Goal: Information Seeking & Learning: Find specific page/section

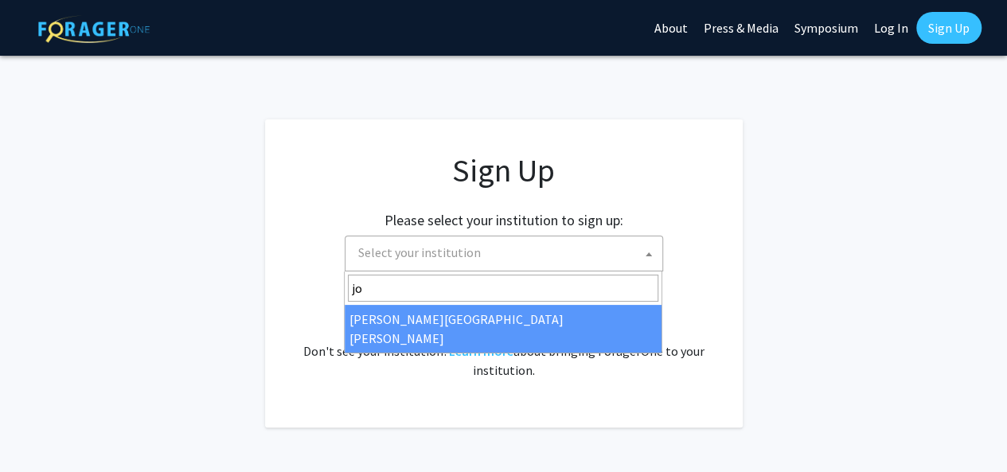
type input "joh"
select select "1"
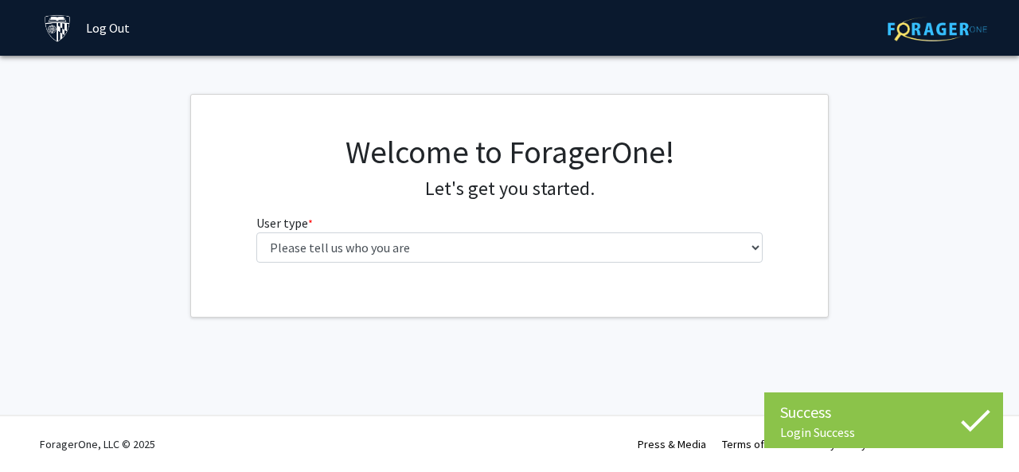
select select "3: doc"
click at [256, 233] on select "Please tell us who you are Undergraduate Student Master's Student Doctoral Cand…" at bounding box center [509, 248] width 507 height 30
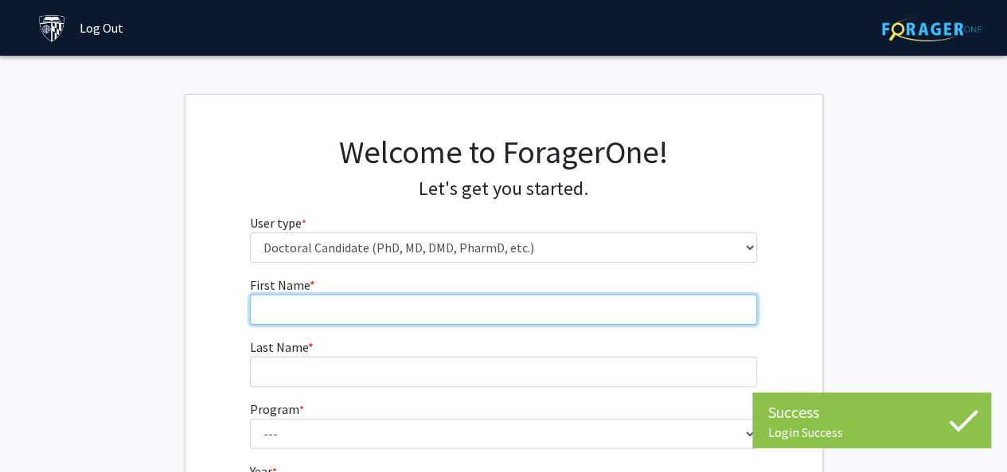
click at [314, 319] on input "First Name * required" at bounding box center [503, 310] width 507 height 30
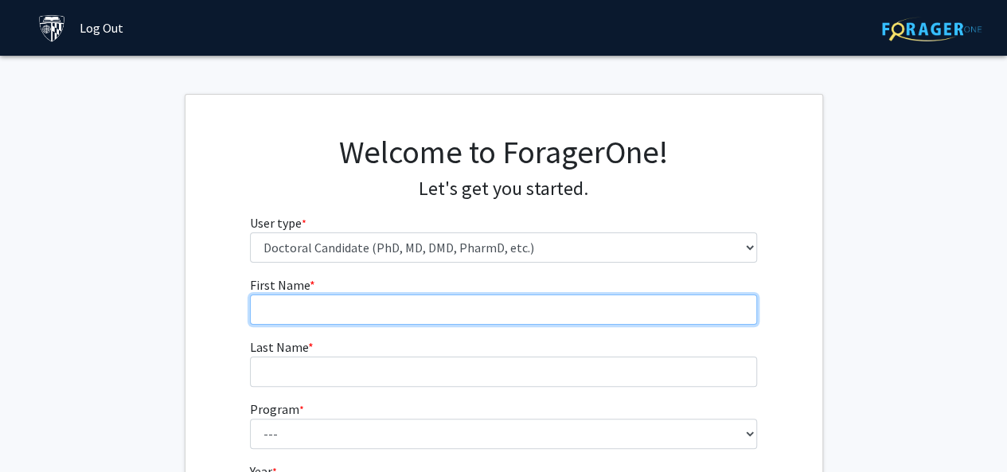
type input "Megan"
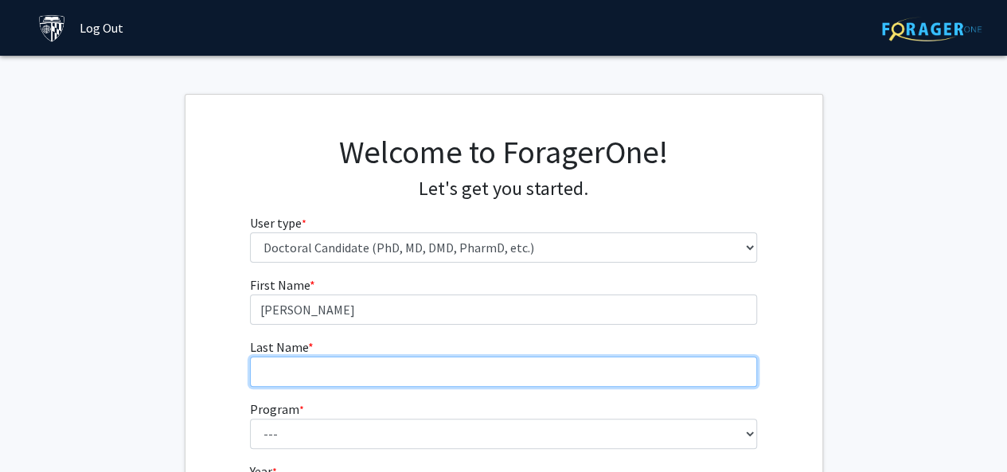
type input "Stark"
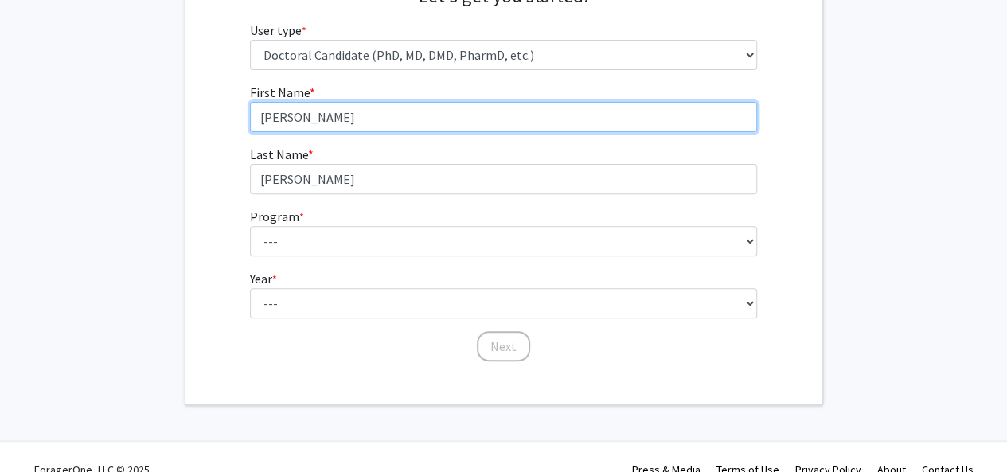
scroll to position [197, 0]
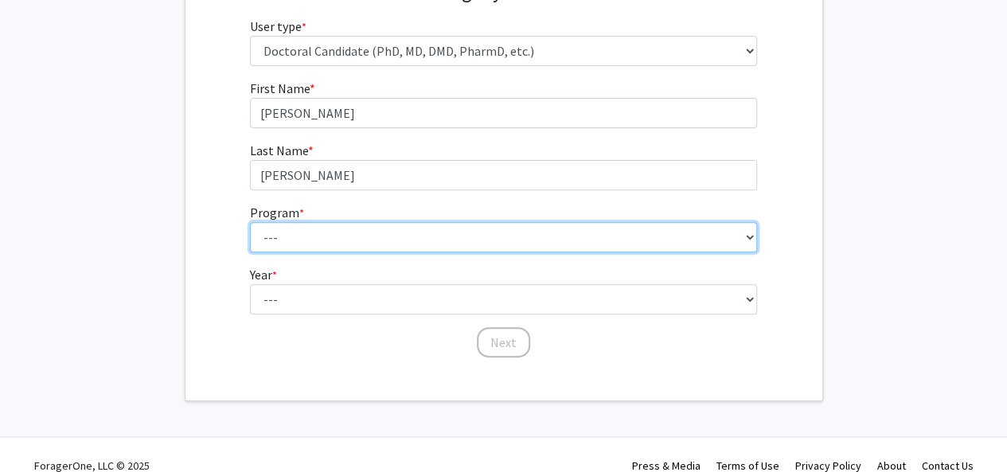
click at [307, 230] on select "--- Adult-Gerontological Acute Care Nurse Practitioner Adult-Gerontological Cri…" at bounding box center [503, 237] width 507 height 30
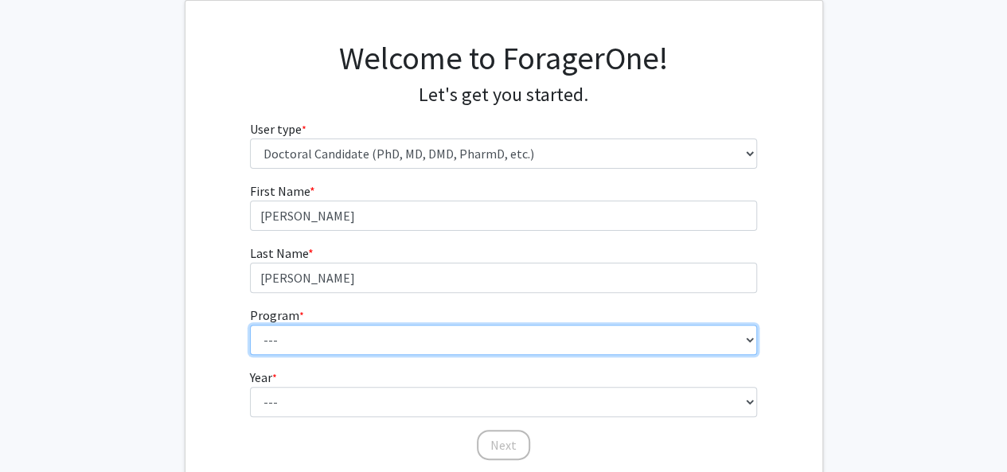
scroll to position [88, 0]
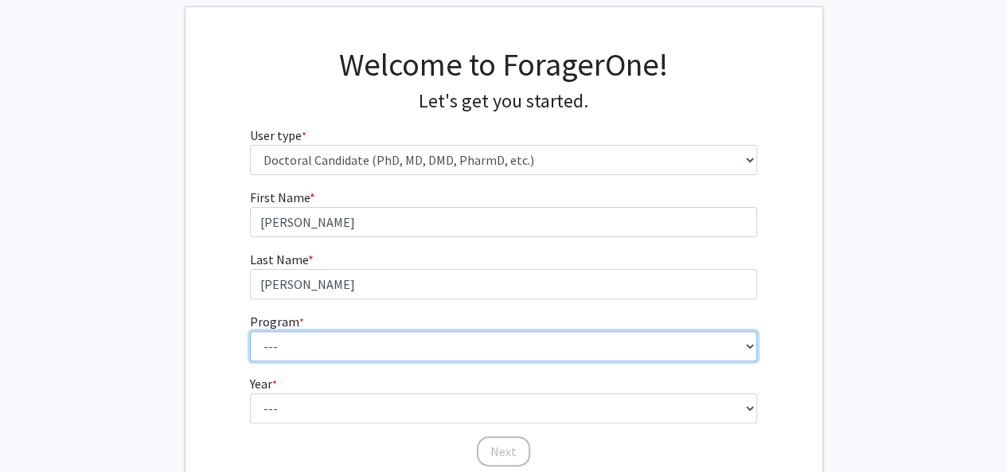
click at [289, 355] on select "--- Adult-Gerontological Acute Care Nurse Practitioner Adult-Gerontological Cri…" at bounding box center [503, 346] width 507 height 30
select select "22: 25"
click at [250, 331] on select "--- Adult-Gerontological Acute Care Nurse Practitioner Adult-Gerontological Cri…" at bounding box center [503, 346] width 507 height 30
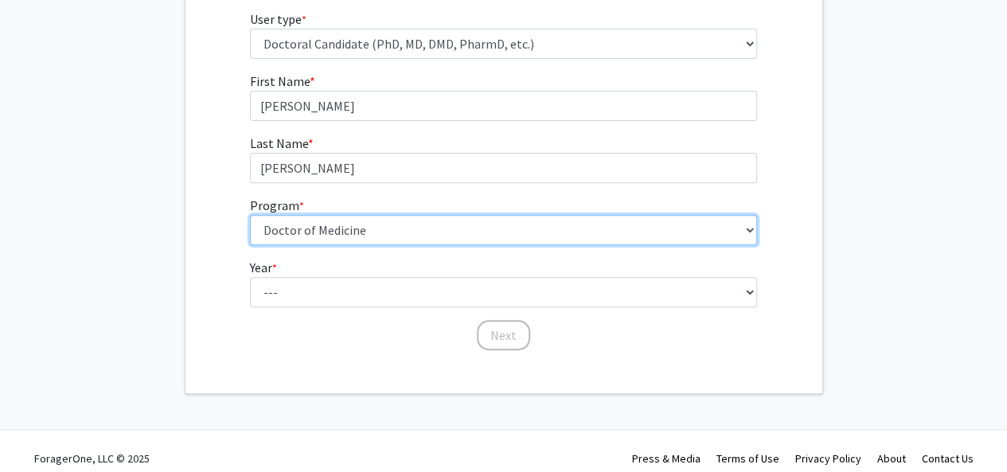
scroll to position [213, 0]
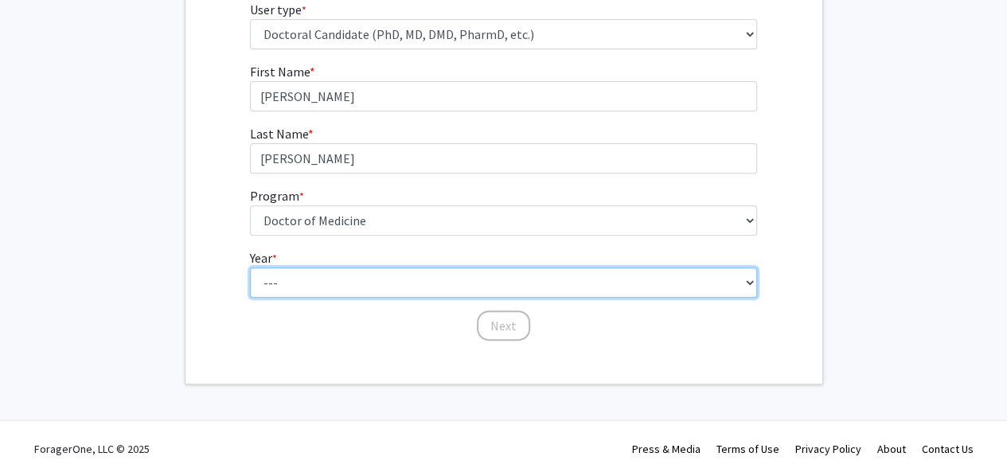
click at [291, 276] on select "--- First Year Second Year Third Year Fourth Year Fifth Year Sixth Year Seventh…" at bounding box center [503, 283] width 507 height 30
select select "1: first_year"
click at [250, 268] on select "--- First Year Second Year Third Year Fourth Year Fifth Year Sixth Year Seventh…" at bounding box center [503, 283] width 507 height 30
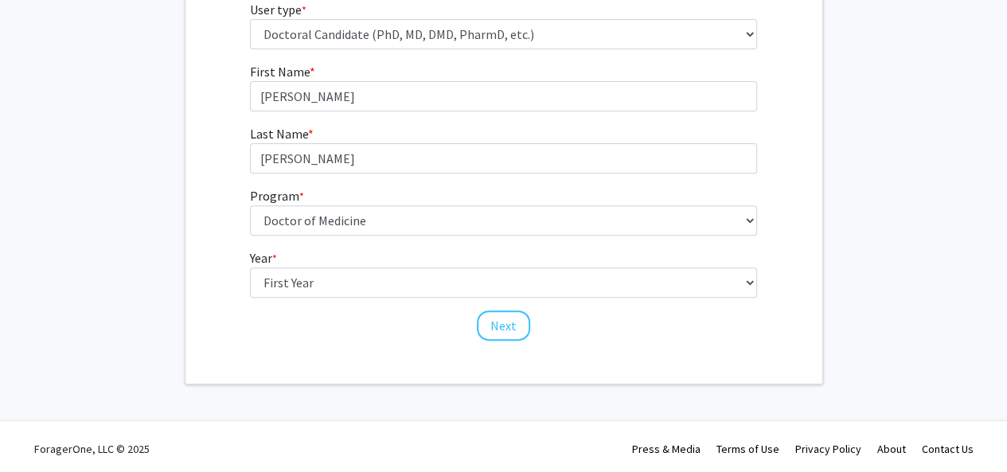
click at [526, 340] on div "First Name * required Megan Last Name * required Stark Program * required --- A…" at bounding box center [503, 202] width 531 height 280
click at [510, 330] on button "Next" at bounding box center [503, 326] width 53 height 30
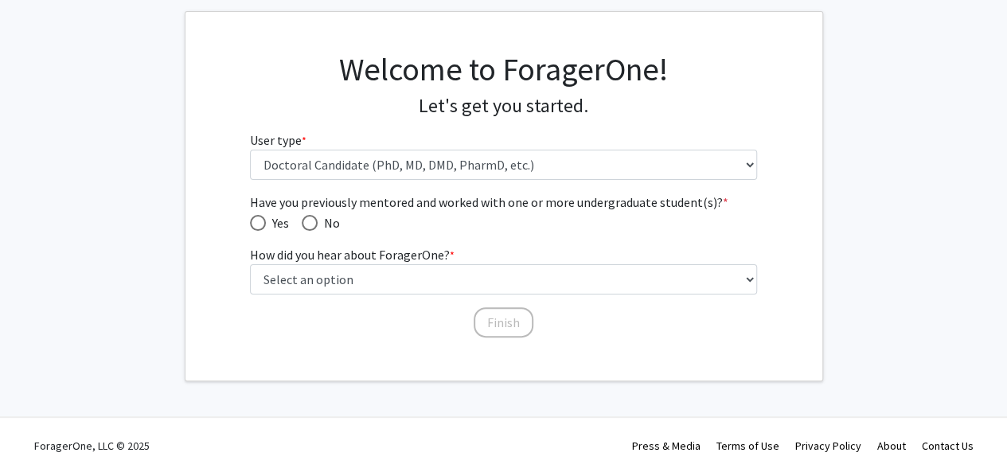
click at [307, 222] on span "Have you previously mentored and worked with one or more undergraduate student(…" at bounding box center [310, 223] width 16 height 16
click at [307, 222] on input "No" at bounding box center [310, 223] width 16 height 16
radio input "true"
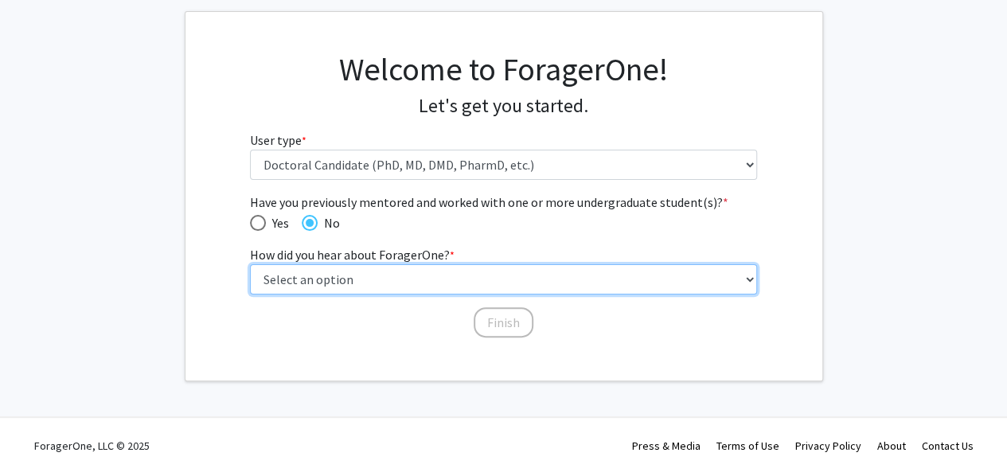
click at [310, 271] on select "Select an option Peer/student recommendation Faculty/staff recommendation Unive…" at bounding box center [503, 279] width 507 height 30
select select "3: university_website"
click at [250, 264] on select "Select an option Peer/student recommendation Faculty/staff recommendation Unive…" at bounding box center [503, 279] width 507 height 30
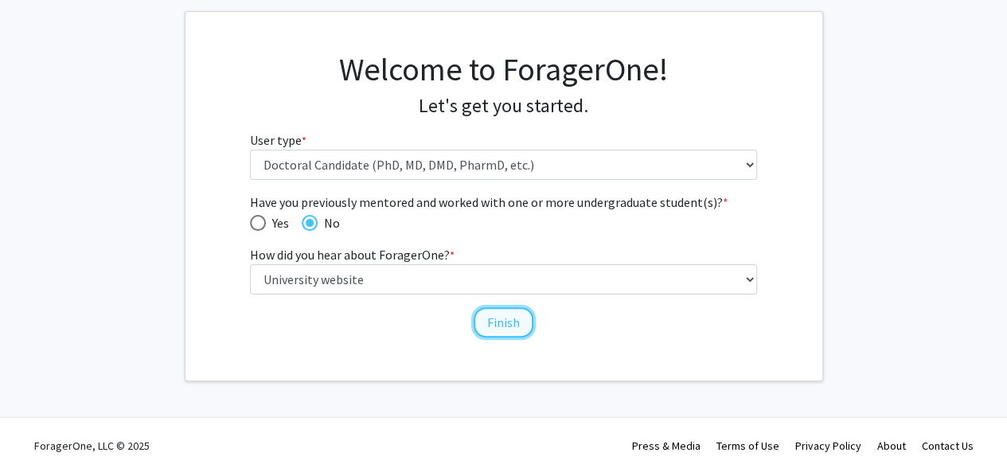
click at [518, 318] on button "Finish" at bounding box center [504, 322] width 60 height 30
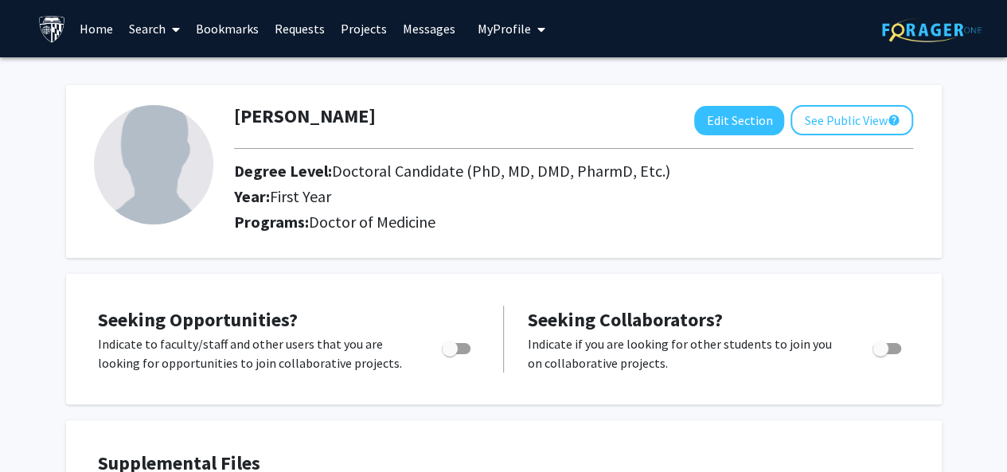
click at [147, 37] on link "Search" at bounding box center [154, 29] width 67 height 56
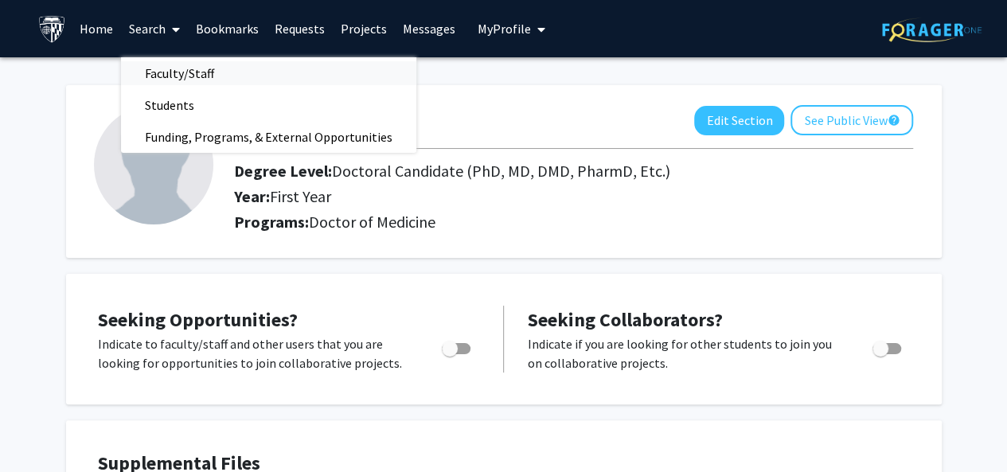
click at [150, 67] on span "Faculty/Staff" at bounding box center [179, 73] width 117 height 32
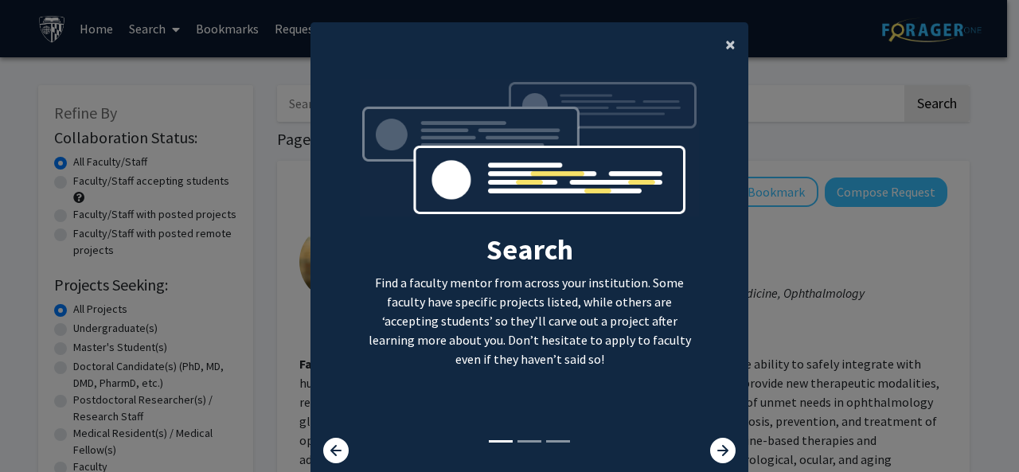
click at [716, 54] on button "×" at bounding box center [731, 44] width 36 height 45
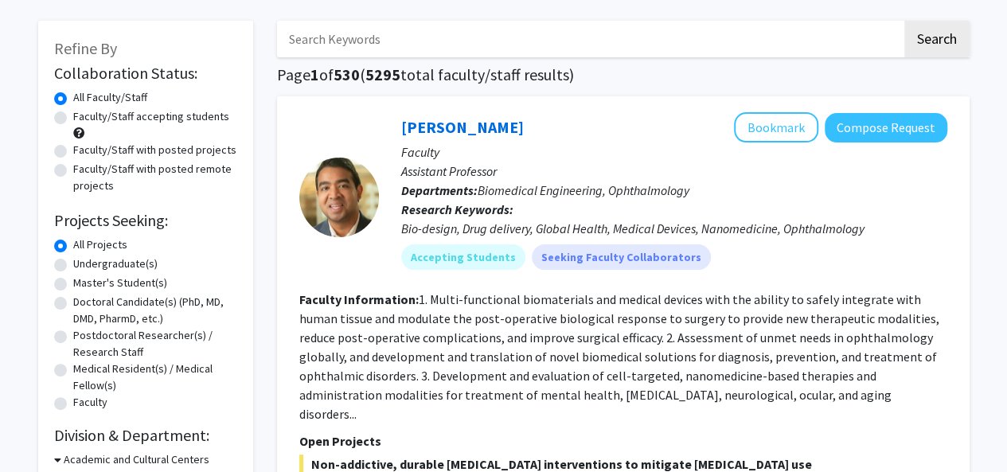
scroll to position [65, 0]
click at [182, 120] on label "Faculty/Staff accepting students" at bounding box center [151, 115] width 156 height 17
click at [84, 118] on input "Faculty/Staff accepting students" at bounding box center [78, 112] width 10 height 10
radio input "true"
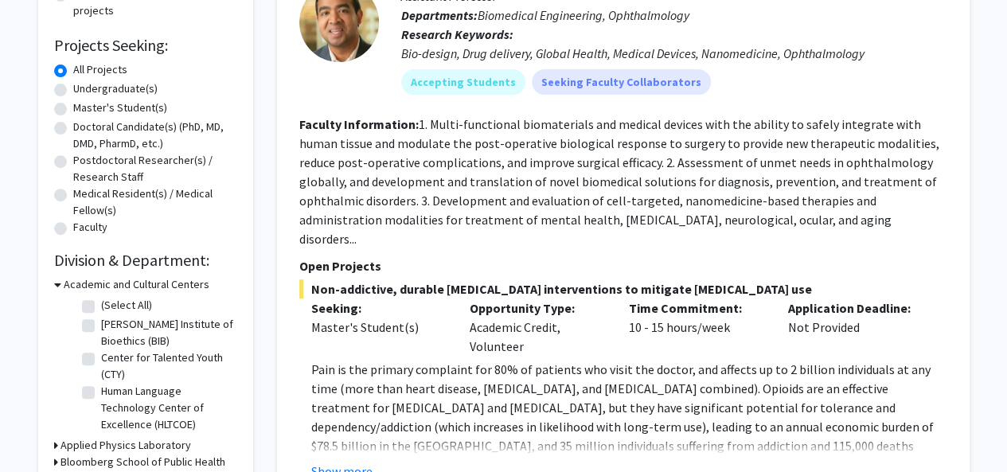
scroll to position [240, 0]
click at [118, 131] on label "Doctoral Candidate(s) (PhD, MD, DMD, PharmD, etc.)" at bounding box center [155, 134] width 164 height 33
click at [84, 128] on input "Doctoral Candidate(s) (PhD, MD, DMD, PharmD, etc.)" at bounding box center [78, 123] width 10 height 10
radio input "true"
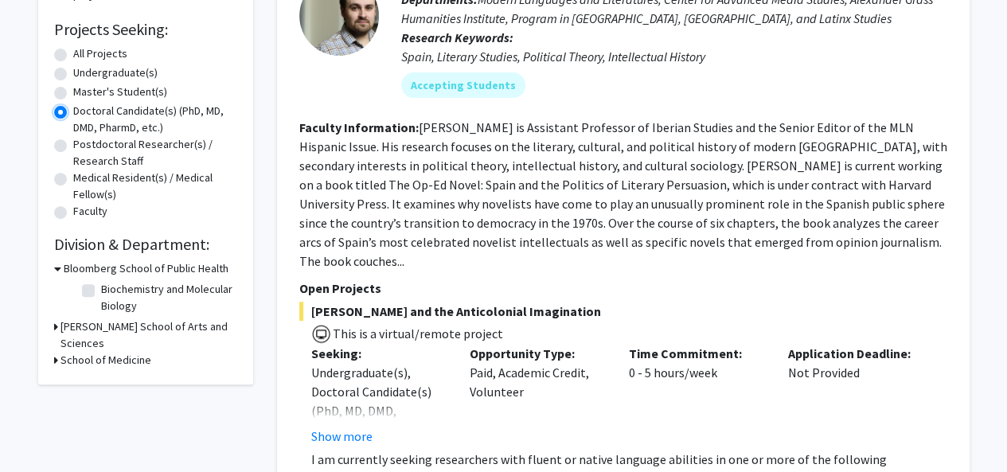
scroll to position [285, 0]
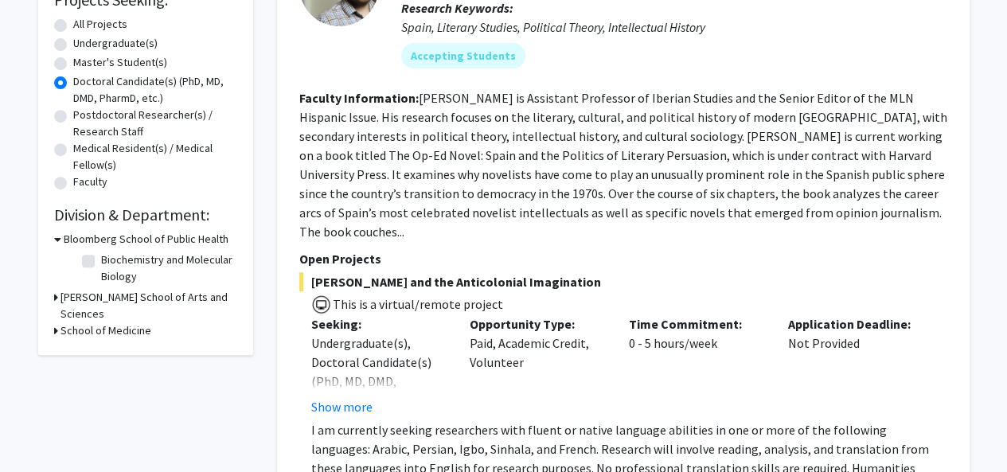
click at [126, 322] on h3 "School of Medicine" at bounding box center [106, 330] width 91 height 17
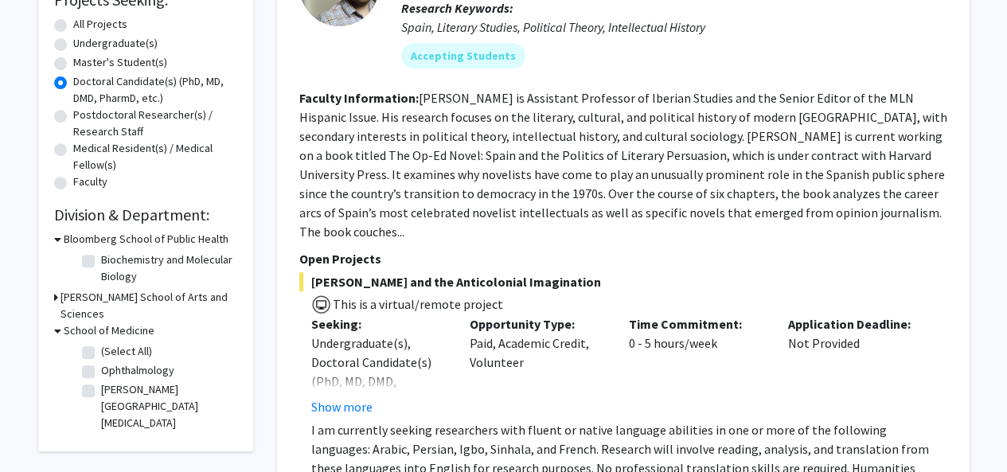
click at [115, 343] on label "(Select All)" at bounding box center [126, 351] width 51 height 17
click at [111, 343] on input "(Select All)" at bounding box center [106, 348] width 10 height 10
checkbox input "true"
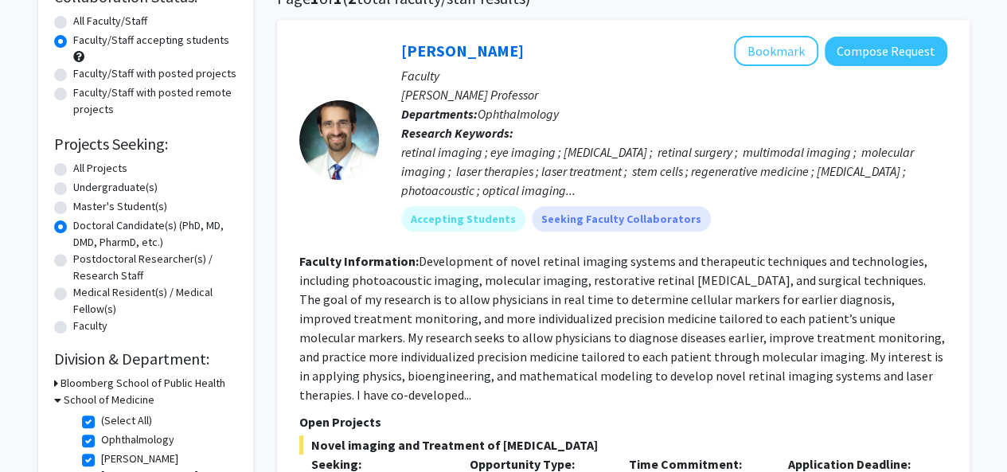
scroll to position [123, 0]
